Goal: Transaction & Acquisition: Purchase product/service

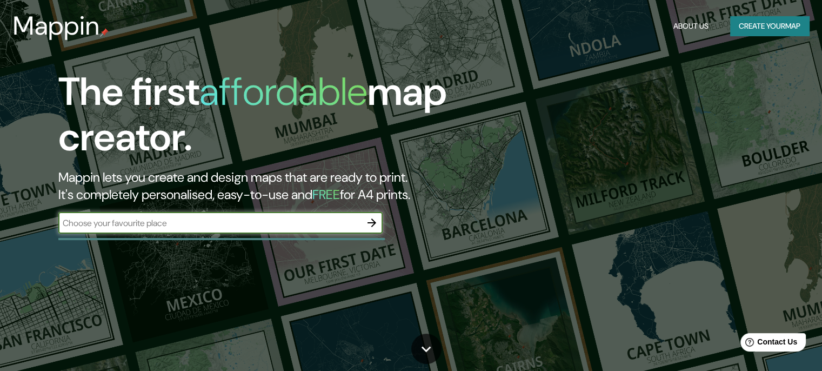
click at [190, 222] on input "text" at bounding box center [209, 223] width 303 height 12
click at [318, 222] on input "[PERSON_NAME]" at bounding box center [209, 223] width 303 height 12
type input "fatima [GEOGRAPHIC_DATA]"
click at [371, 225] on icon "button" at bounding box center [371, 222] width 13 height 13
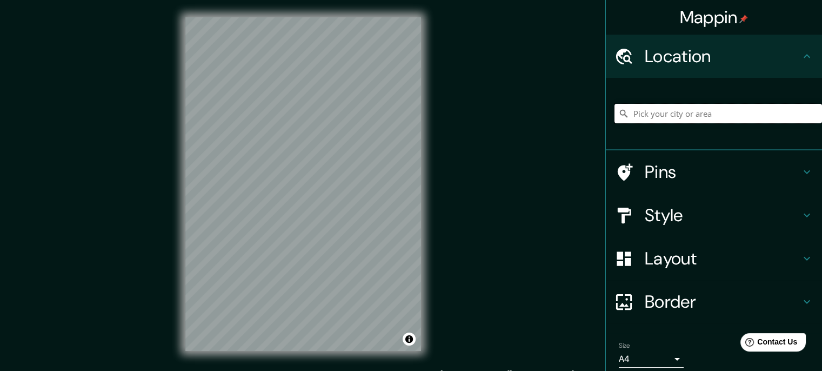
click at [653, 119] on input "Pick your city or area" at bounding box center [718, 113] width 208 height 19
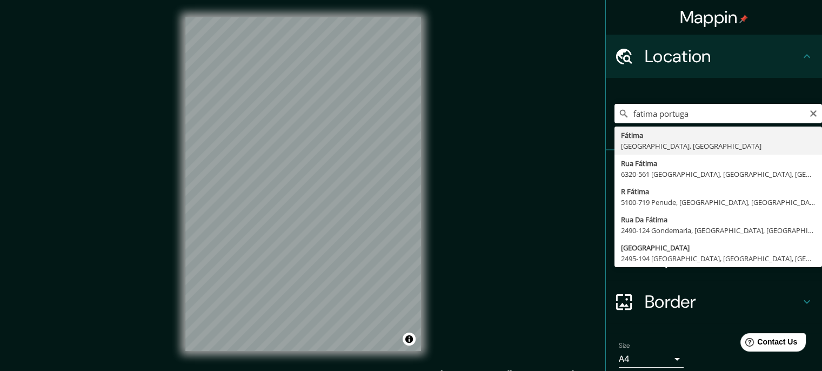
click at [677, 126] on div "fatima portuga Fátima [GEOGRAPHIC_DATA], [GEOGRAPHIC_DATA] [STREET_ADDRESS] [ST…" at bounding box center [718, 113] width 208 height 54
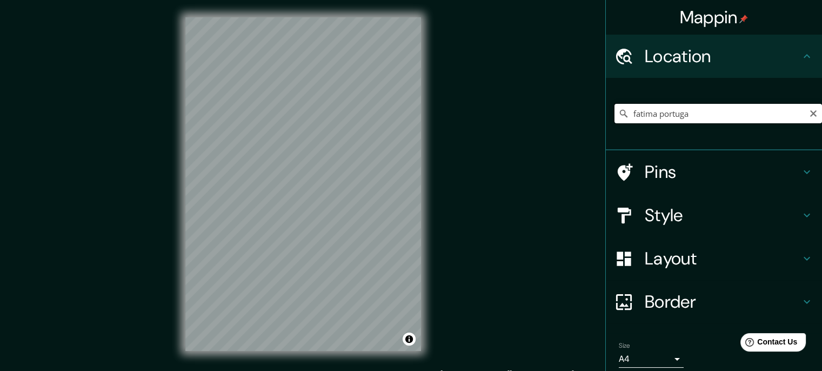
click at [697, 116] on input "fatima portuga" at bounding box center [718, 113] width 208 height 19
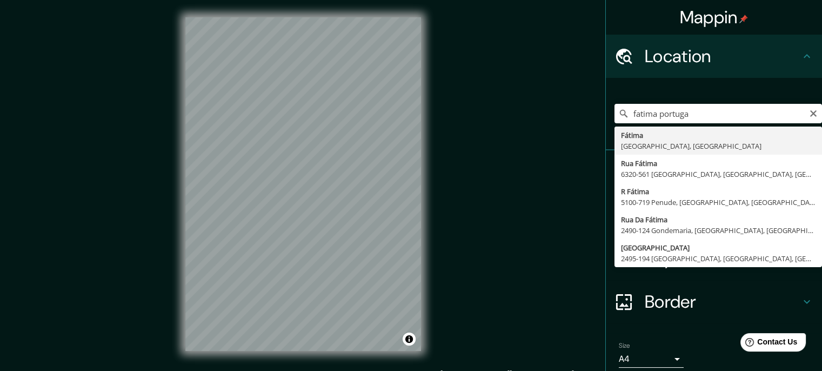
type input "Fátima, [GEOGRAPHIC_DATA], [GEOGRAPHIC_DATA]"
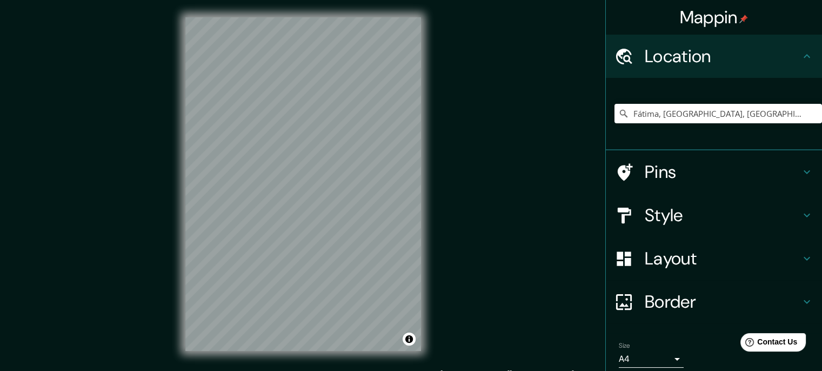
click at [635, 172] on div at bounding box center [629, 172] width 30 height 19
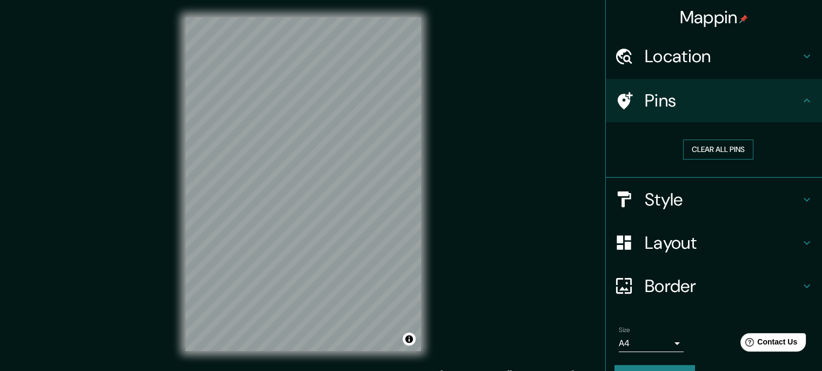
click at [693, 154] on button "Clear all pins" at bounding box center [718, 149] width 70 height 20
click at [620, 94] on icon at bounding box center [625, 100] width 15 height 17
click at [700, 247] on h4 "Layout" at bounding box center [723, 243] width 156 height 22
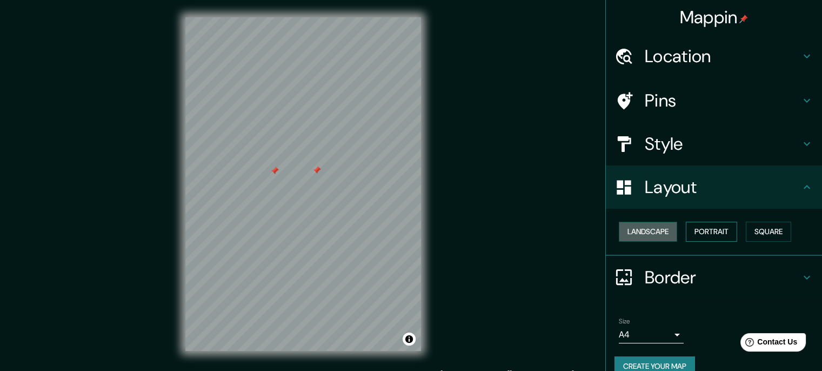
drag, startPoint x: 655, startPoint y: 238, endPoint x: 699, endPoint y: 235, distance: 43.4
click at [657, 238] on button "Landscape" at bounding box center [648, 232] width 58 height 20
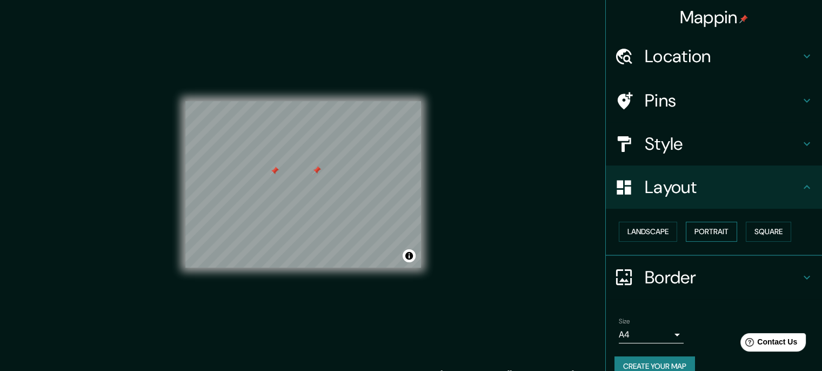
click at [710, 235] on button "Portrait" at bounding box center [711, 232] width 51 height 20
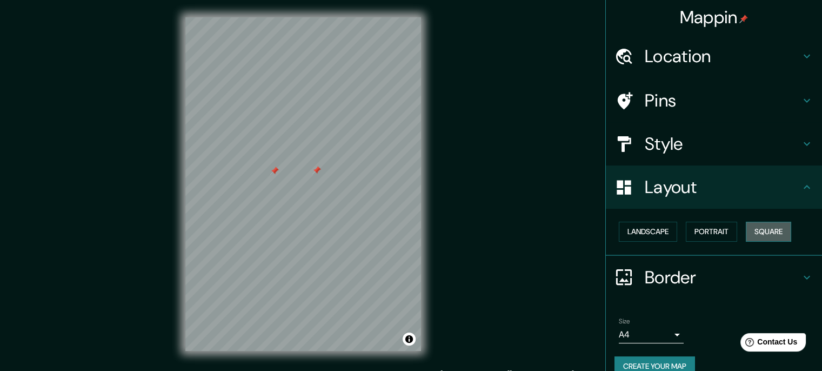
click at [768, 231] on button "Square" at bounding box center [768, 232] width 45 height 20
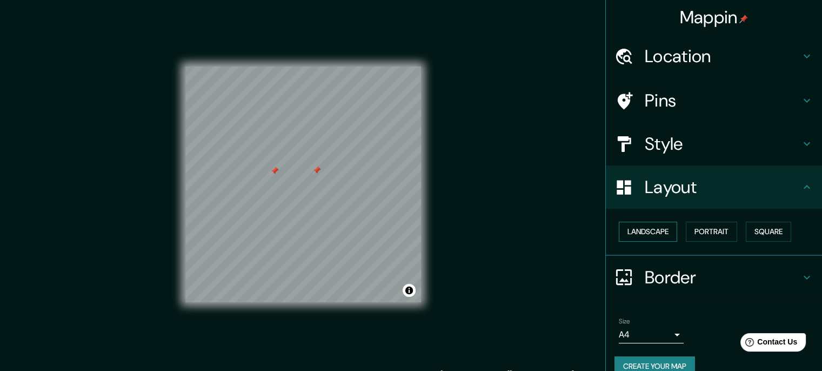
click at [628, 227] on button "Landscape" at bounding box center [648, 232] width 58 height 20
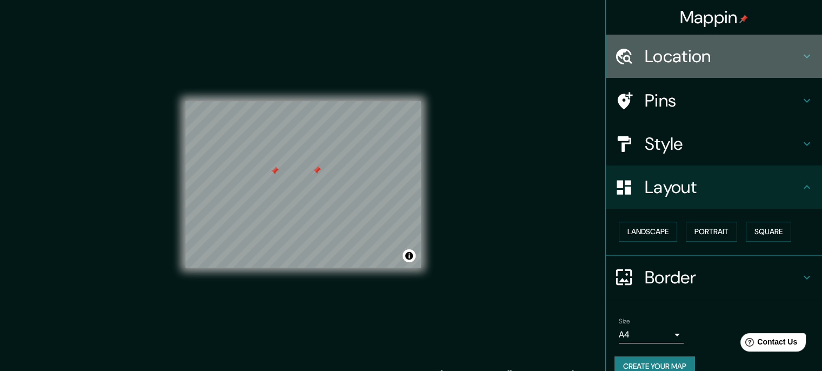
click at [648, 61] on h4 "Location" at bounding box center [723, 56] width 156 height 22
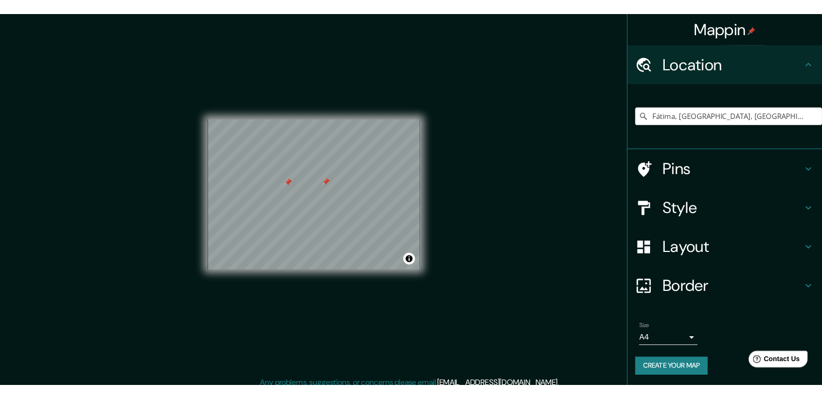
scroll to position [2, 0]
